Goal: Task Accomplishment & Management: Use online tool/utility

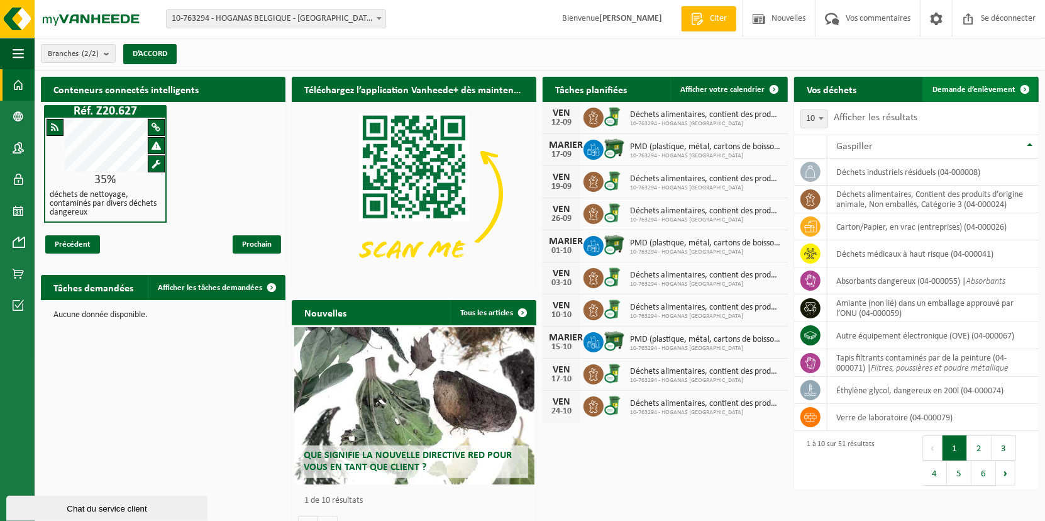
click at [1008, 89] on span "Demande d’enlèvement" at bounding box center [974, 90] width 83 height 8
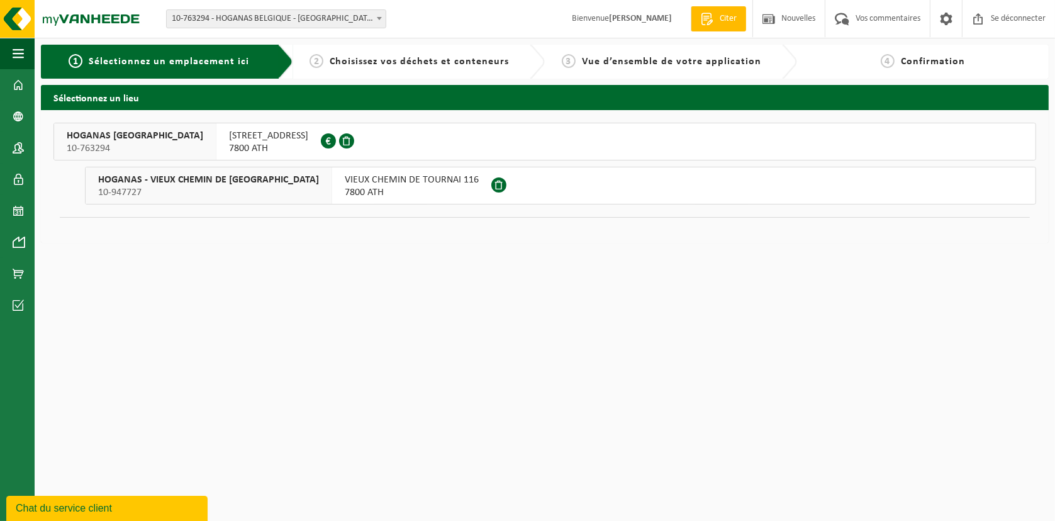
click at [229, 135] on span "RUELLE GROS PIERRE 10" at bounding box center [268, 136] width 79 height 13
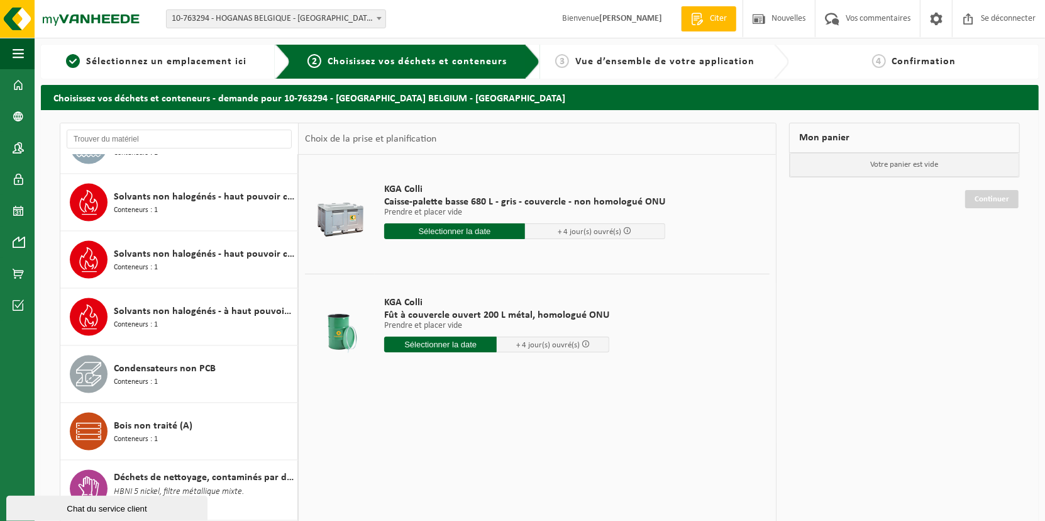
scroll to position [1447, 0]
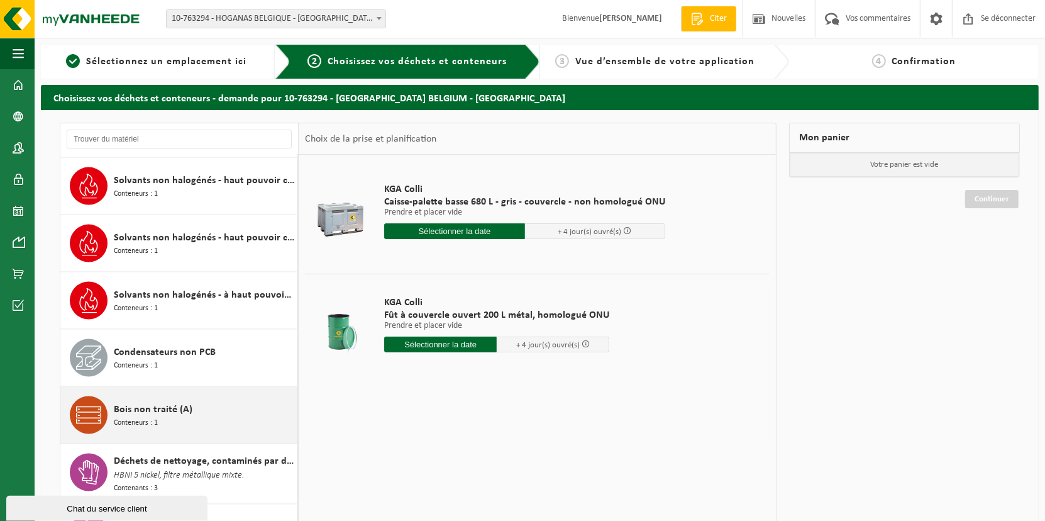
click at [141, 402] on span "Bois non traité (A)" at bounding box center [153, 409] width 79 height 15
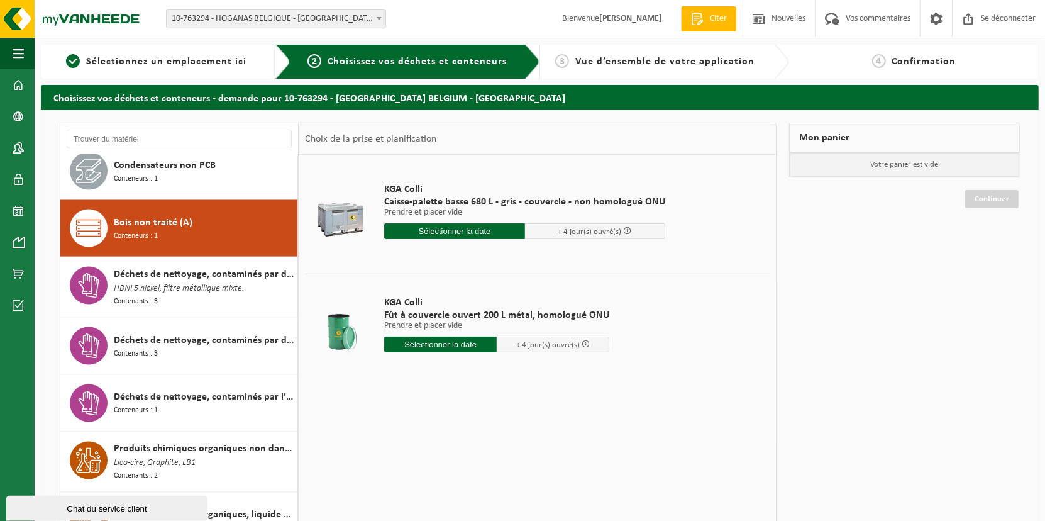
scroll to position [1667, 0]
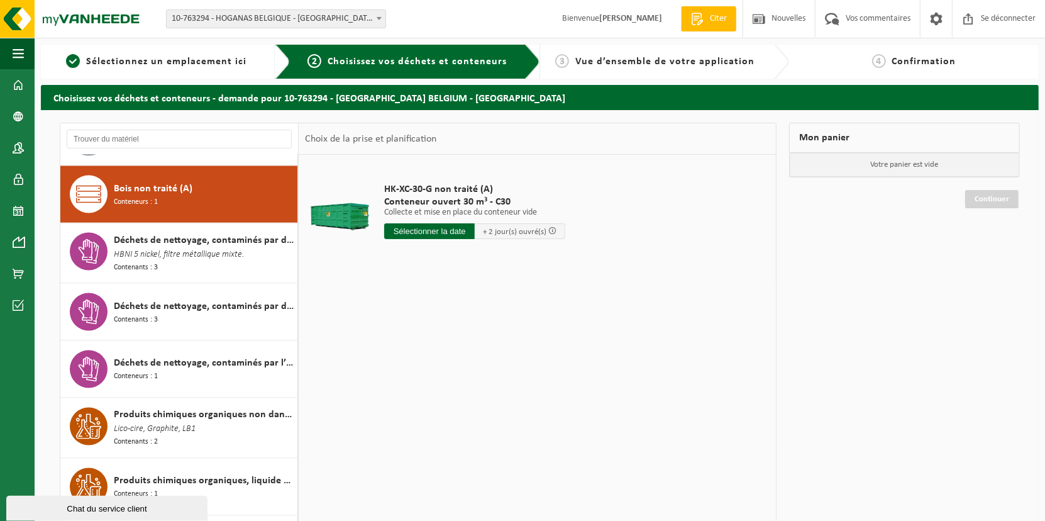
click at [420, 225] on input "text" at bounding box center [429, 231] width 91 height 16
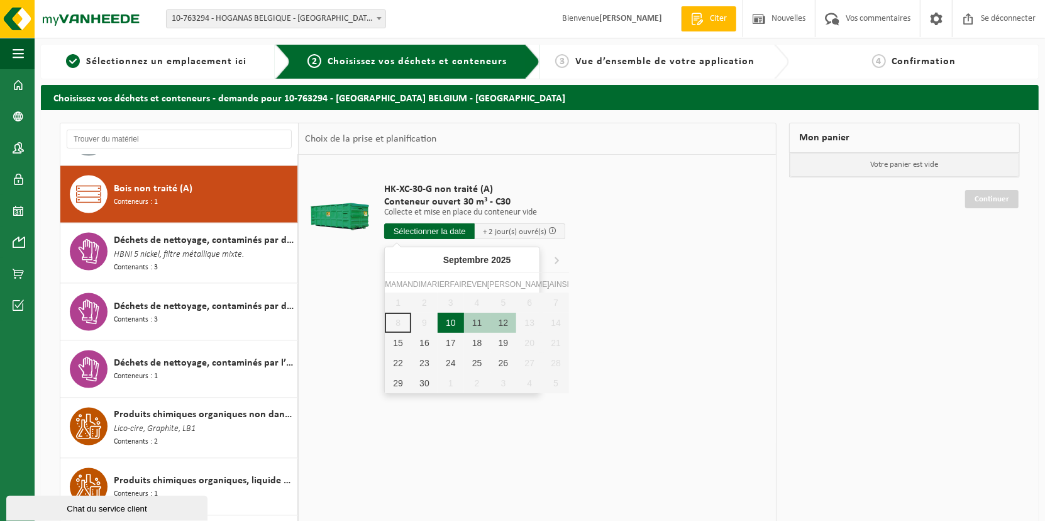
click at [440, 326] on div "10" at bounding box center [451, 323] width 26 height 20
type input "Van 2025-09-10"
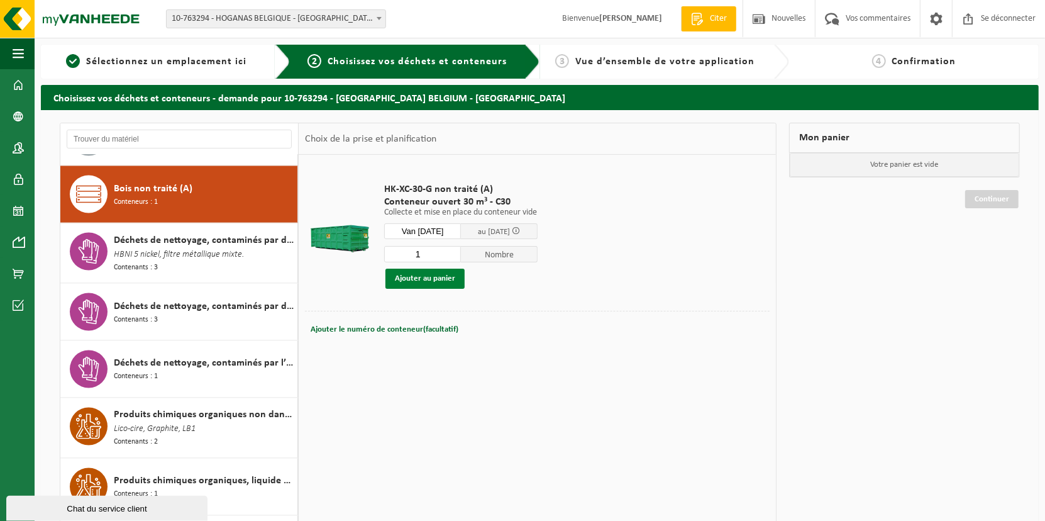
click at [446, 284] on button "Ajouter au panier" at bounding box center [425, 279] width 79 height 20
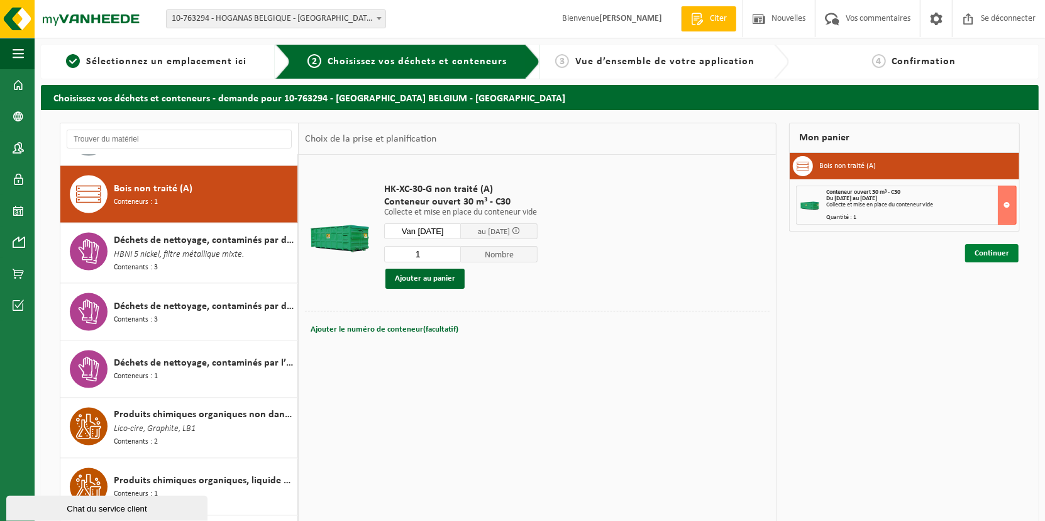
click at [983, 252] on link "Continuer" at bounding box center [992, 253] width 53 height 18
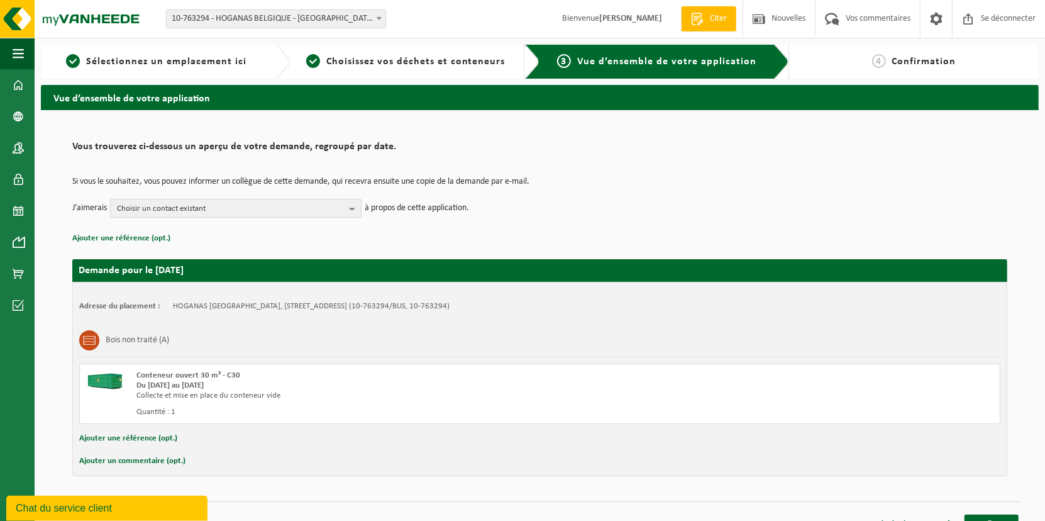
click at [353, 208] on b "button" at bounding box center [355, 208] width 11 height 18
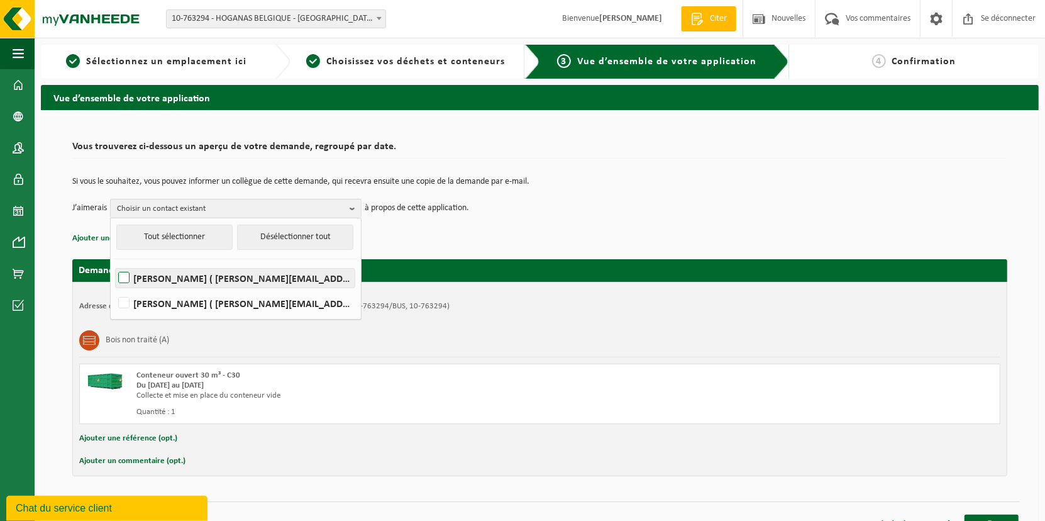
click at [128, 276] on label "FRANÇOISE PARADIS ( francoise.paradis@hoganas.com )" at bounding box center [235, 278] width 239 height 19
click at [114, 262] on input "FRANÇOISE PARADIS ( francoise.paradis@hoganas.com )" at bounding box center [113, 262] width 1 height 1
checkbox input "true"
click at [124, 301] on label "Stephane Roos ( stephane.roos@hoganas.com )" at bounding box center [235, 303] width 239 height 19
click at [114, 287] on input "Stephane Roos ( stephane.roos@hoganas.com )" at bounding box center [113, 287] width 1 height 1
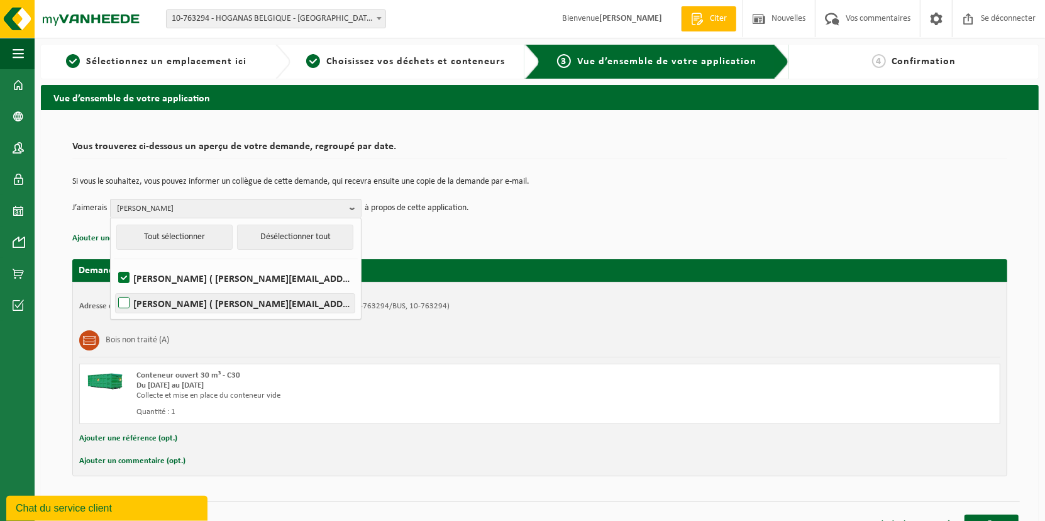
checkbox input "true"
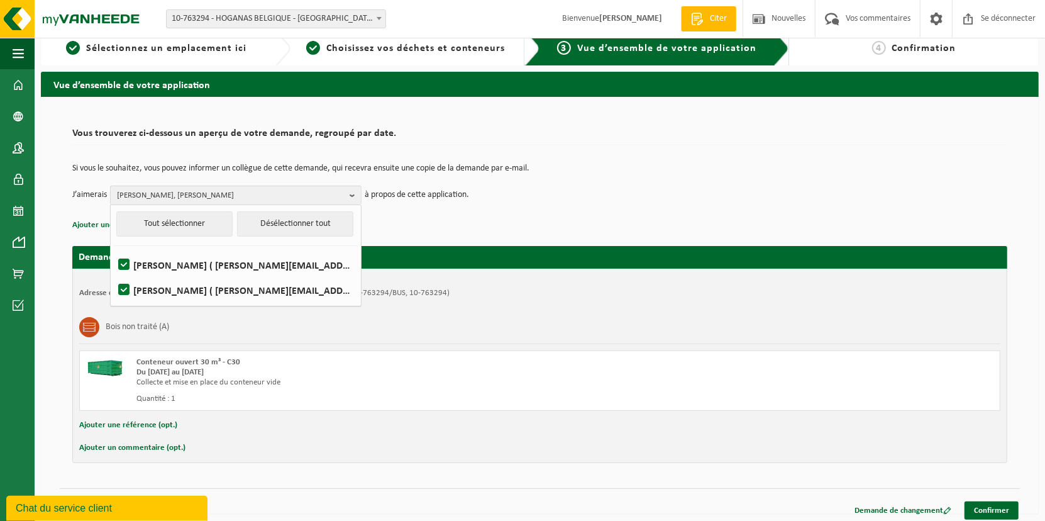
scroll to position [18, 0]
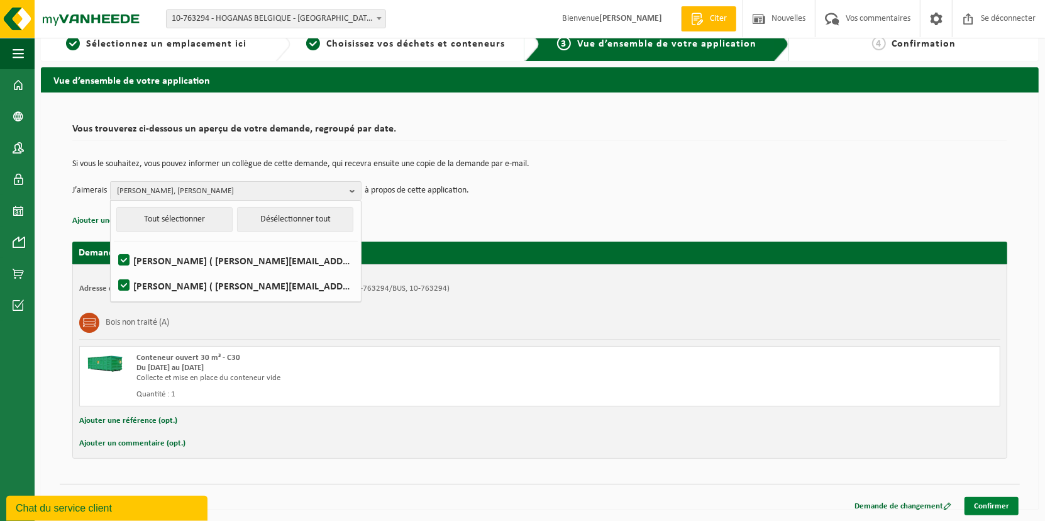
click at [1000, 497] on link "Confirmer" at bounding box center [992, 506] width 54 height 18
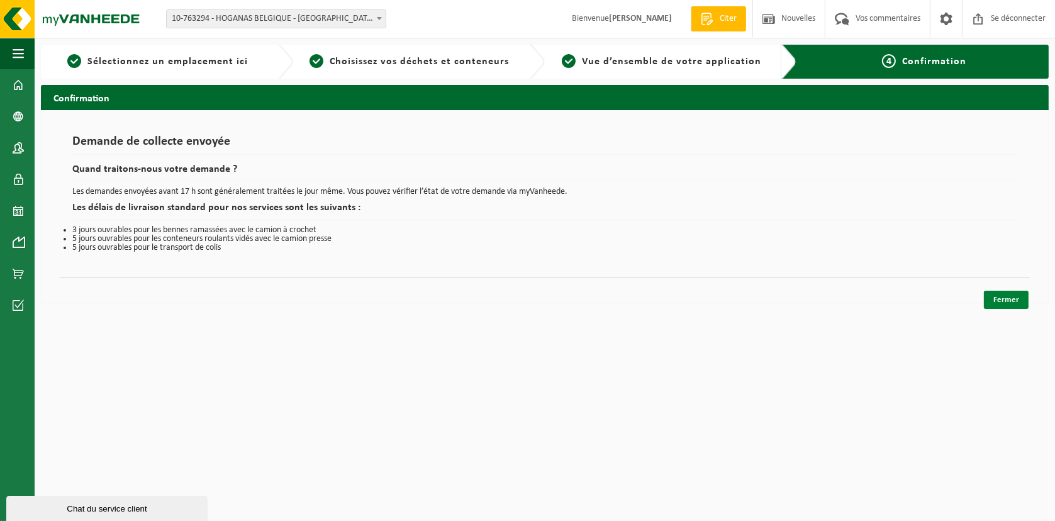
click at [991, 302] on link "Fermer" at bounding box center [1006, 300] width 45 height 18
